Goal: Transaction & Acquisition: Obtain resource

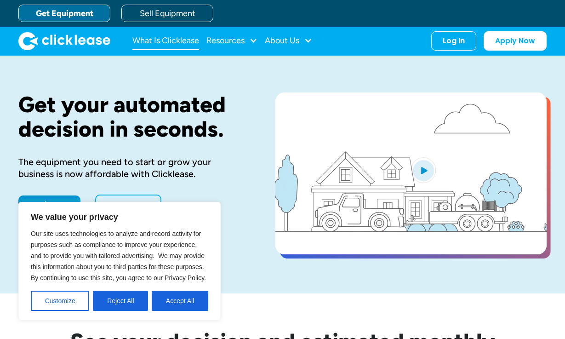
click at [171, 43] on link "What Is Clicklease" at bounding box center [165, 41] width 67 height 18
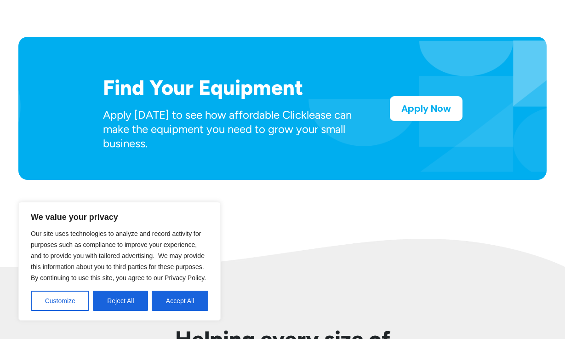
scroll to position [493, 0]
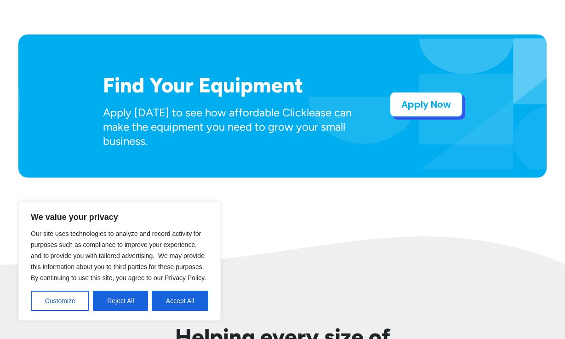
click at [423, 109] on link "Apply Now" at bounding box center [426, 104] width 73 height 25
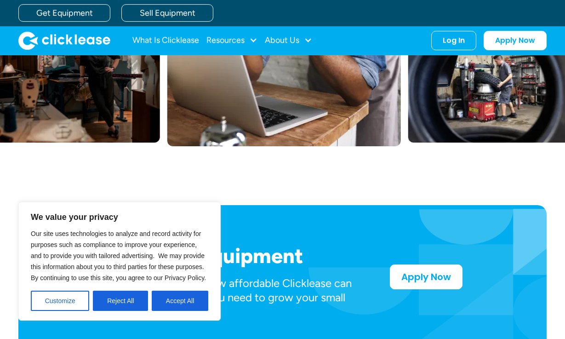
scroll to position [285, 0]
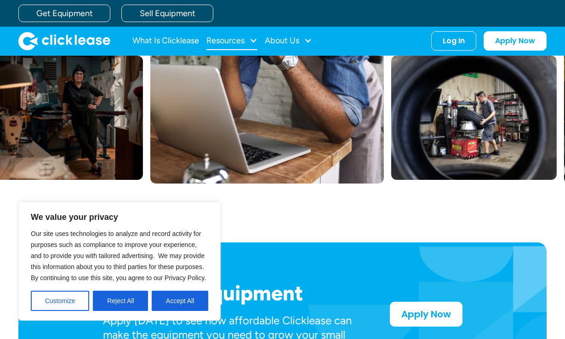
click at [239, 40] on div "Resources" at bounding box center [225, 40] width 38 height 0
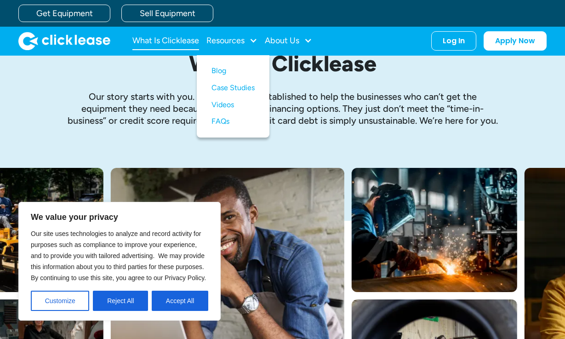
scroll to position [0, 0]
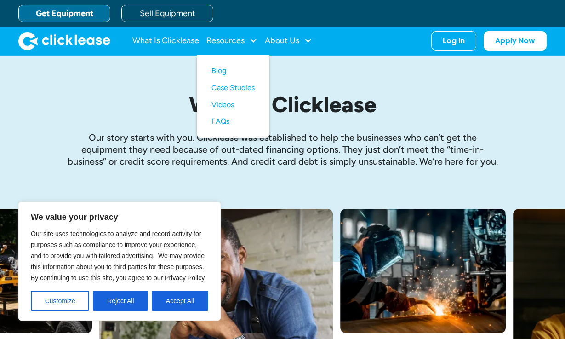
click at [76, 11] on link "Get Equipment" at bounding box center [64, 13] width 92 height 17
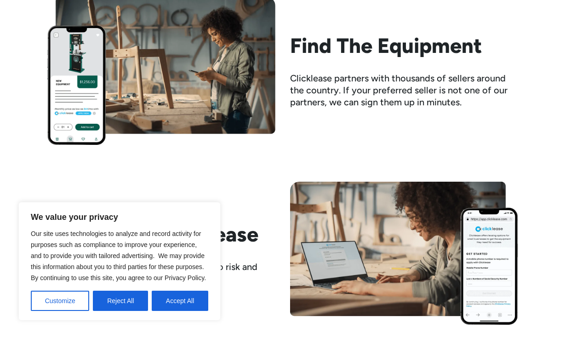
click at [180, 80] on img at bounding box center [161, 71] width 228 height 148
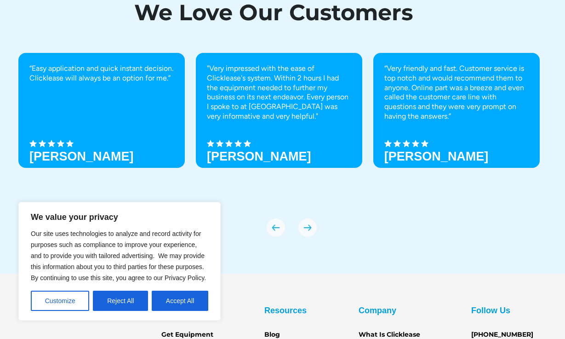
scroll to position [3060, 0]
